Goal: Navigation & Orientation: Find specific page/section

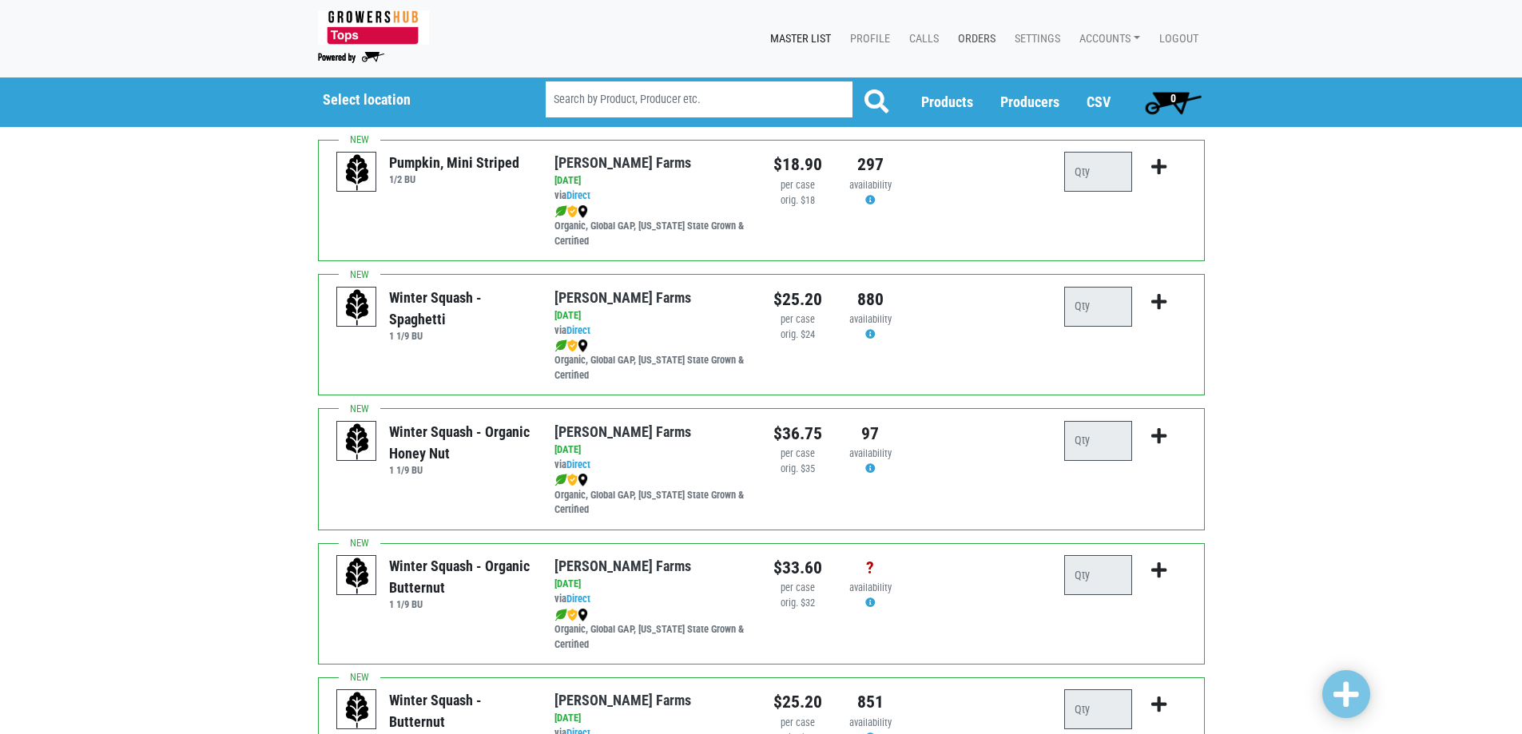
click at [960, 46] on link "Orders" at bounding box center [973, 39] width 57 height 30
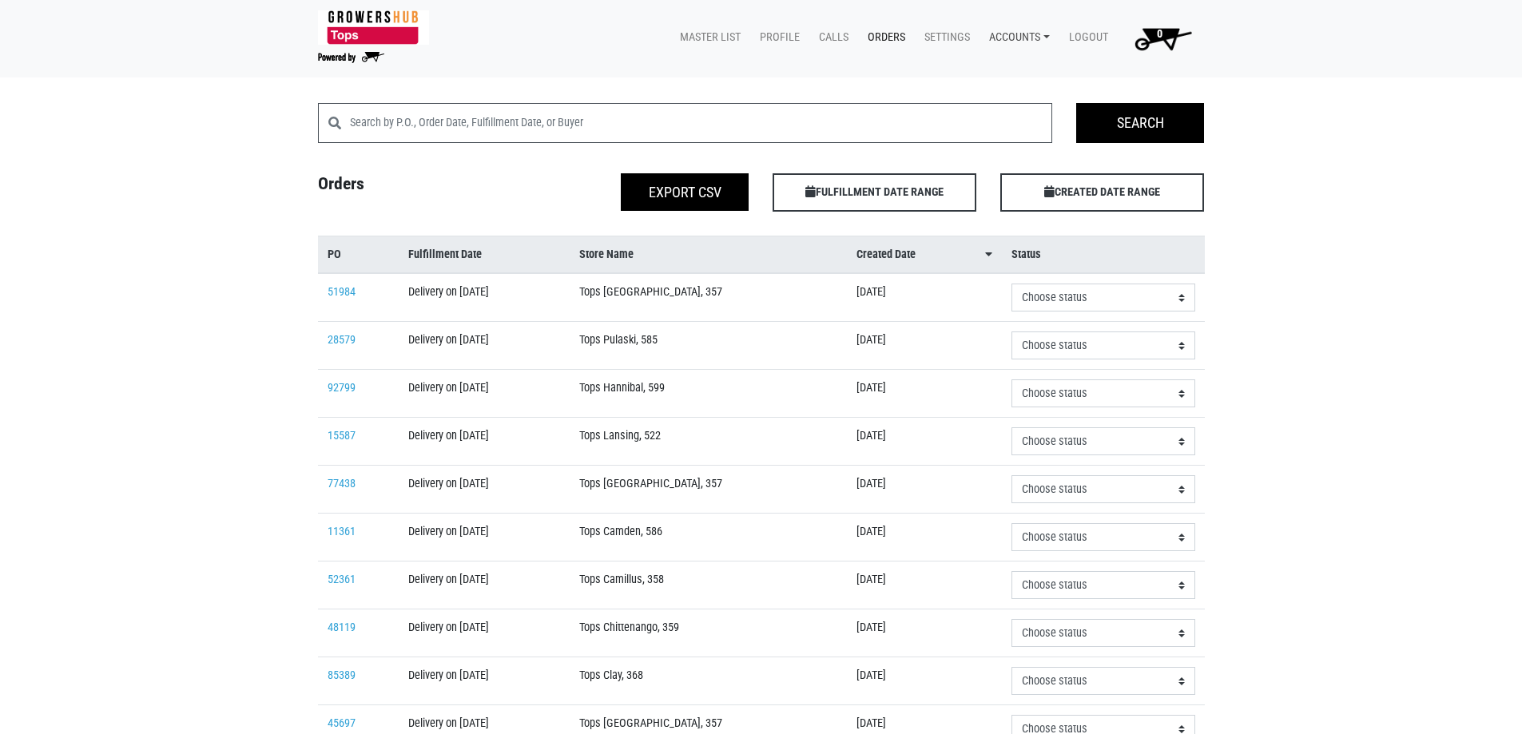
click at [1021, 39] on link "Accounts" at bounding box center [1016, 37] width 80 height 30
click at [1022, 72] on link "[PERSON_NAME] (Growers Hub)" at bounding box center [1075, 75] width 196 height 24
